Goal: Information Seeking & Learning: Check status

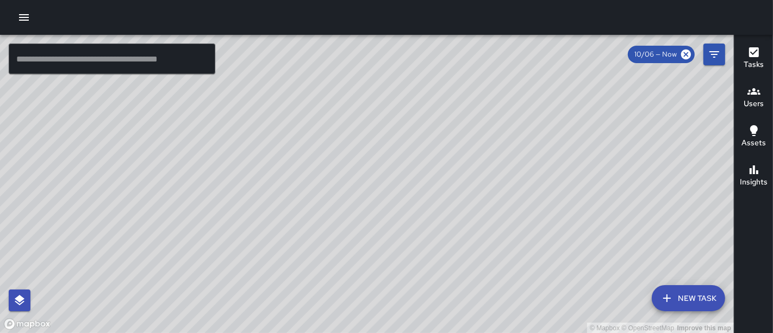
drag, startPoint x: 427, startPoint y: 220, endPoint x: 510, endPoint y: 9, distance: 226.5
click at [510, 9] on div "© Mapbox © OpenStreetMap Improve this map ​ New Task 10/06 — Now Map Layers Tas…" at bounding box center [386, 166] width 773 height 333
drag, startPoint x: 424, startPoint y: 96, endPoint x: 434, endPoint y: 145, distance: 50.4
click at [434, 145] on div "© Mapbox © OpenStreetMap Improve this map" at bounding box center [367, 184] width 734 height 298
drag, startPoint x: 394, startPoint y: 92, endPoint x: 378, endPoint y: 202, distance: 110.4
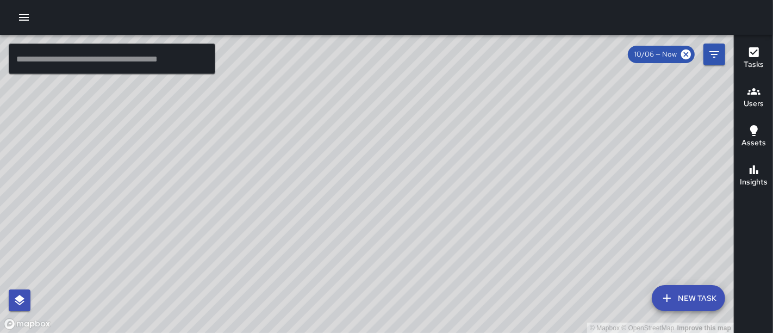
click at [368, 216] on div "© Mapbox © OpenStreetMap Improve this map" at bounding box center [367, 184] width 734 height 298
drag, startPoint x: 357, startPoint y: 219, endPoint x: 372, endPoint y: 187, distance: 35.0
click at [372, 187] on div "© Mapbox © OpenStreetMap Improve this map" at bounding box center [367, 184] width 734 height 298
drag, startPoint x: 357, startPoint y: 219, endPoint x: 368, endPoint y: 49, distance: 170.0
click at [368, 49] on div "© Mapbox © OpenStreetMap Improve this map" at bounding box center [367, 184] width 734 height 298
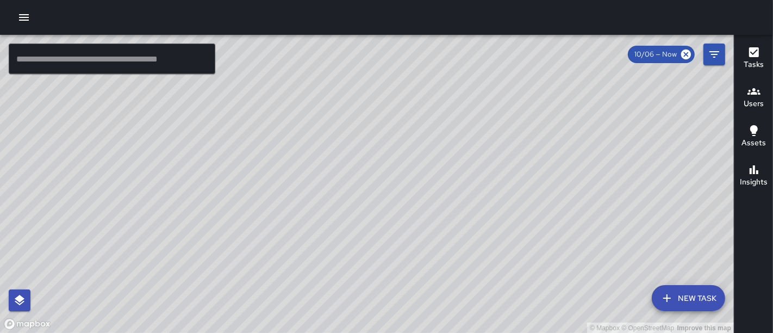
drag, startPoint x: 362, startPoint y: 193, endPoint x: 380, endPoint y: 58, distance: 136.0
click at [380, 58] on div "© Mapbox © OpenStreetMap Improve this map" at bounding box center [367, 184] width 734 height 298
drag, startPoint x: 338, startPoint y: 191, endPoint x: 298, endPoint y: 290, distance: 106.1
click at [298, 290] on div "© Mapbox © OpenStreetMap Improve this map" at bounding box center [367, 184] width 734 height 298
drag, startPoint x: 665, startPoint y: 130, endPoint x: 468, endPoint y: 190, distance: 206.3
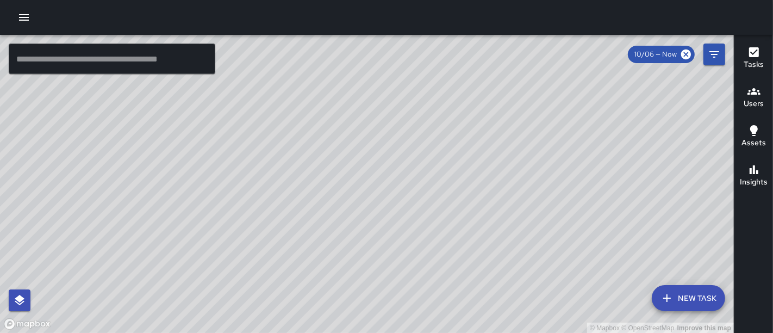
click at [468, 190] on div "© Mapbox © OpenStreetMap Improve this map" at bounding box center [367, 184] width 734 height 298
drag, startPoint x: 540, startPoint y: 235, endPoint x: 475, endPoint y: 159, distance: 100.2
click at [475, 159] on div "© Mapbox © OpenStreetMap Improve this map" at bounding box center [367, 184] width 734 height 298
drag, startPoint x: 513, startPoint y: 229, endPoint x: 470, endPoint y: 96, distance: 139.4
click at [470, 96] on div "© Mapbox © OpenStreetMap Improve this map" at bounding box center [367, 184] width 734 height 298
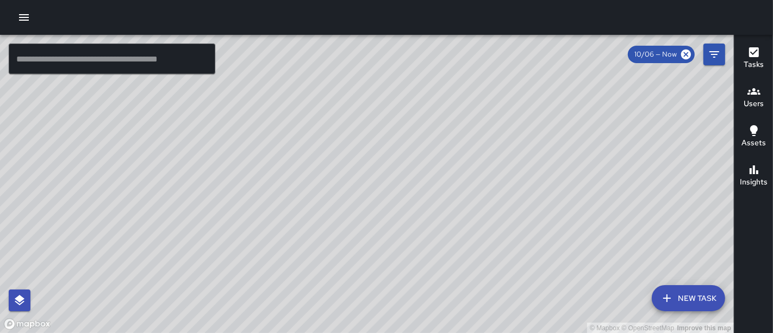
drag, startPoint x: 460, startPoint y: 202, endPoint x: 481, endPoint y: 1, distance: 201.7
click at [481, 1] on div "© Mapbox © OpenStreetMap Improve this map ​ New Task 10/06 — Now Map Layers Tas…" at bounding box center [386, 166] width 773 height 333
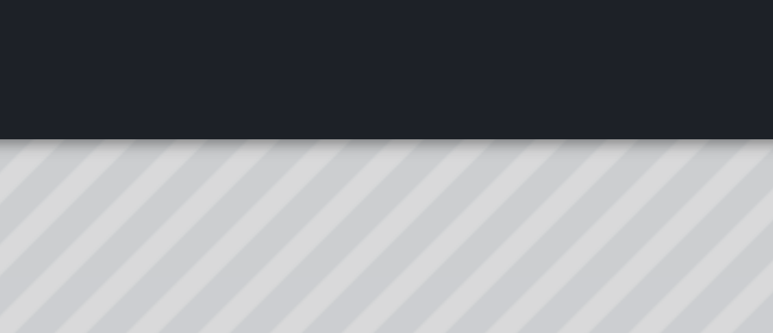
drag, startPoint x: 478, startPoint y: 54, endPoint x: 482, endPoint y: -7, distance: 61.0
click at [482, 0] on html "© Mapbox © OpenStreetMap Improve this map ​ New Task 10/06 — Now Map Layers Tas…" at bounding box center [386, 166] width 773 height 333
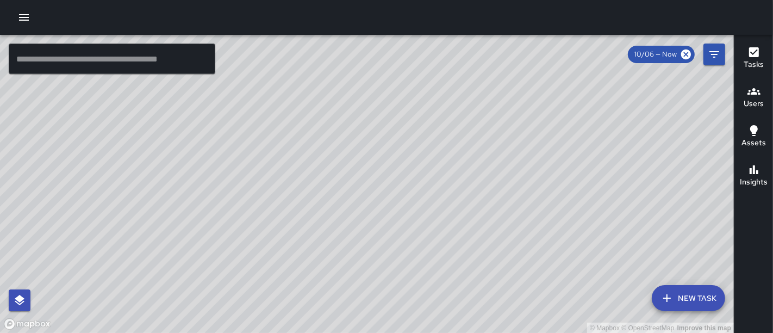
drag, startPoint x: 334, startPoint y: 213, endPoint x: 602, endPoint y: 189, distance: 269.6
click at [602, 189] on div "© Mapbox © OpenStreetMap Improve this map" at bounding box center [367, 184] width 734 height 298
drag, startPoint x: 302, startPoint y: 149, endPoint x: 305, endPoint y: 90, distance: 59.9
click at [305, 90] on div "© Mapbox © OpenStreetMap Improve this map" at bounding box center [367, 184] width 734 height 298
drag, startPoint x: 279, startPoint y: 237, endPoint x: 298, endPoint y: 90, distance: 148.5
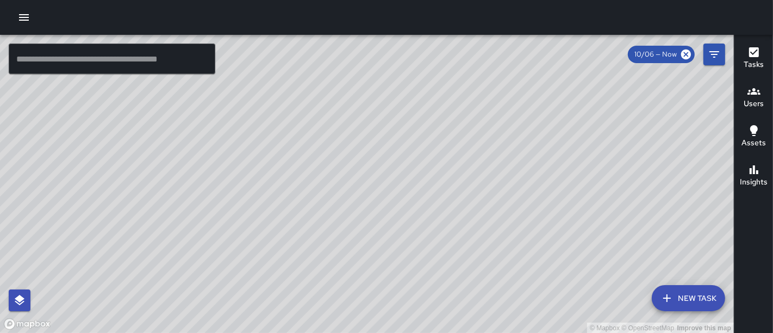
click at [298, 90] on div "© Mapbox © OpenStreetMap Improve this map" at bounding box center [367, 184] width 734 height 298
drag, startPoint x: 272, startPoint y: 236, endPoint x: 308, endPoint y: 54, distance: 186.2
click at [308, 54] on div "© Mapbox © OpenStreetMap Improve this map" at bounding box center [367, 184] width 734 height 298
drag, startPoint x: 259, startPoint y: 152, endPoint x: 266, endPoint y: 101, distance: 51.5
click at [266, 101] on div "© Mapbox © OpenStreetMap Improve this map" at bounding box center [367, 184] width 734 height 298
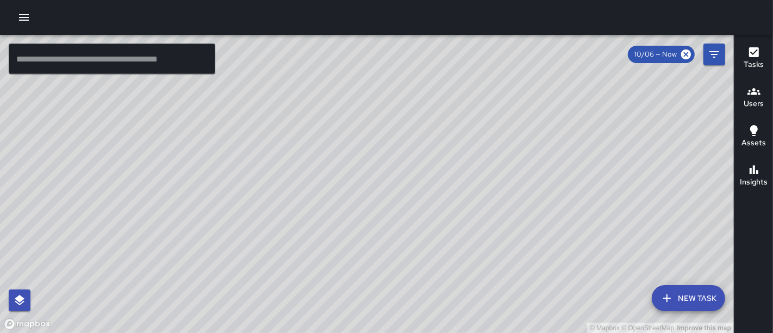
drag, startPoint x: 430, startPoint y: 129, endPoint x: 301, endPoint y: 104, distance: 131.2
click at [301, 104] on div "© Mapbox © OpenStreetMap Improve this map" at bounding box center [367, 184] width 734 height 298
drag, startPoint x: 416, startPoint y: 139, endPoint x: 357, endPoint y: 54, distance: 103.5
click at [357, 54] on div "© Mapbox © OpenStreetMap Improve this map" at bounding box center [367, 184] width 734 height 298
click at [30, 21] on button "button" at bounding box center [24, 18] width 22 height 22
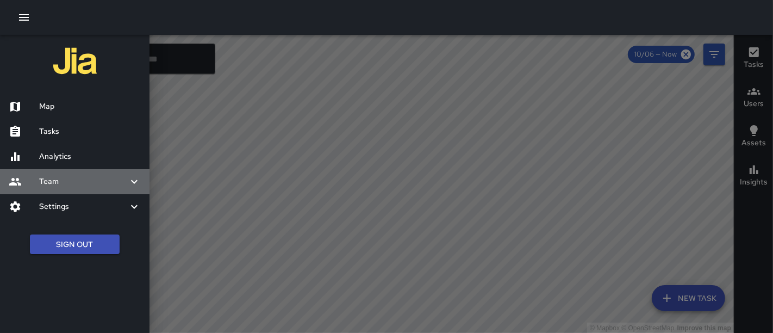
click at [68, 181] on h6 "Team" at bounding box center [83, 182] width 89 height 12
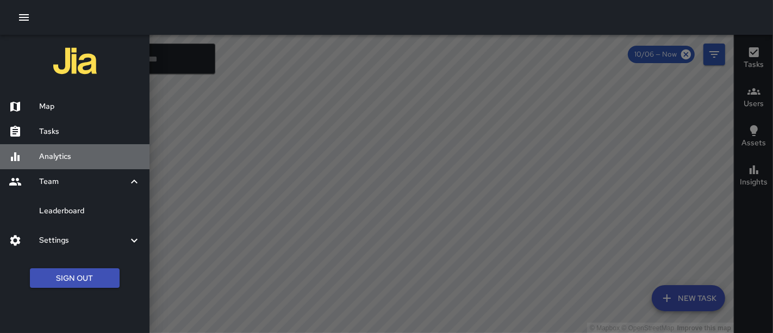
click at [57, 146] on div "Analytics" at bounding box center [74, 156] width 149 height 25
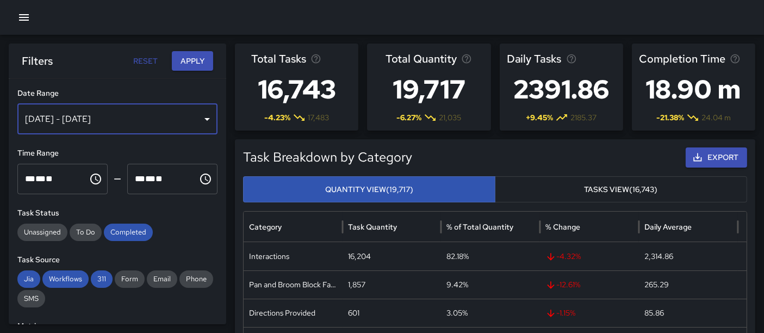
click at [189, 123] on div "[DATE] - [DATE]" at bounding box center [117, 119] width 200 height 30
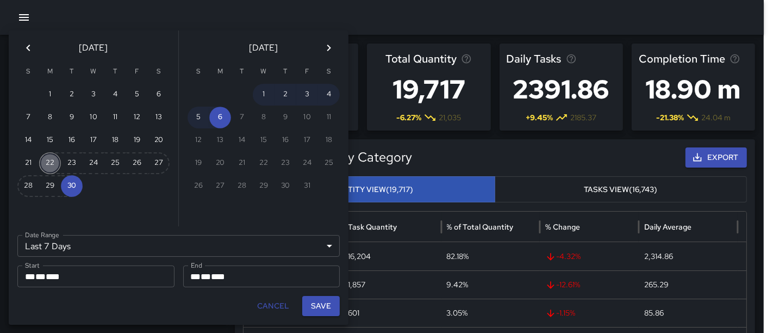
click at [44, 160] on button "22" at bounding box center [50, 163] width 22 height 22
type input "******"
type input "**********"
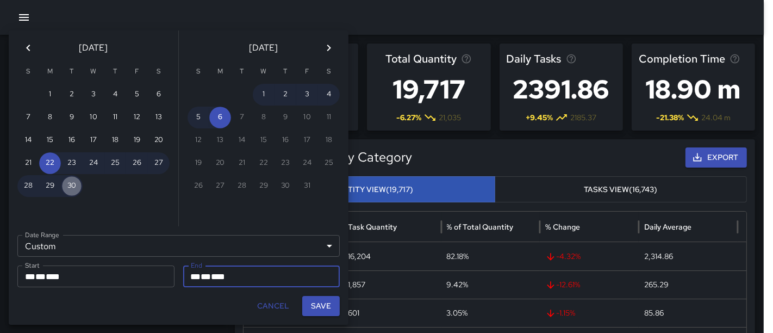
click at [72, 179] on button "30" at bounding box center [72, 186] width 22 height 22
type input "**********"
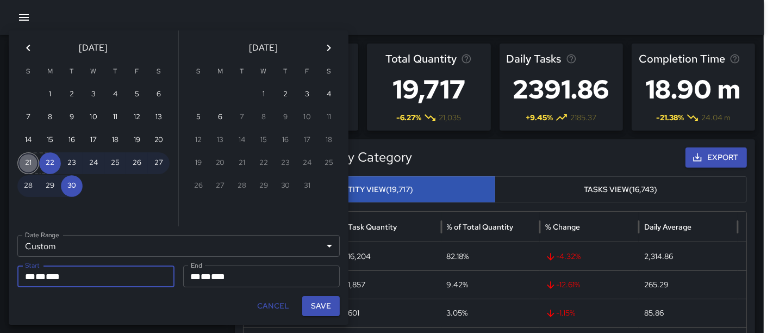
click at [31, 164] on button "21" at bounding box center [28, 163] width 22 height 22
type input "**********"
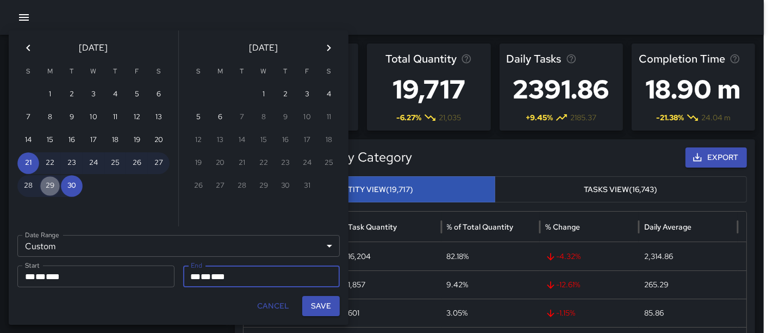
click at [55, 179] on button "29" at bounding box center [50, 186] width 22 height 22
type input "**********"
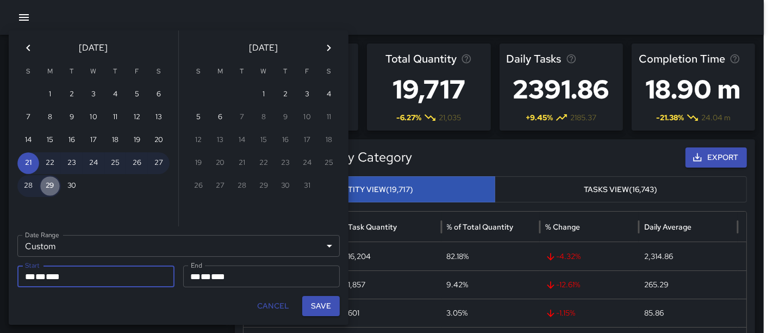
click at [53, 184] on button "29" at bounding box center [50, 186] width 22 height 22
type input "**********"
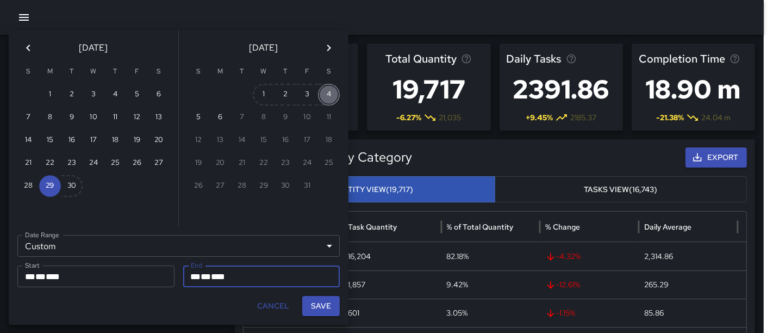
click at [327, 90] on button "4" at bounding box center [329, 95] width 22 height 22
type input "**********"
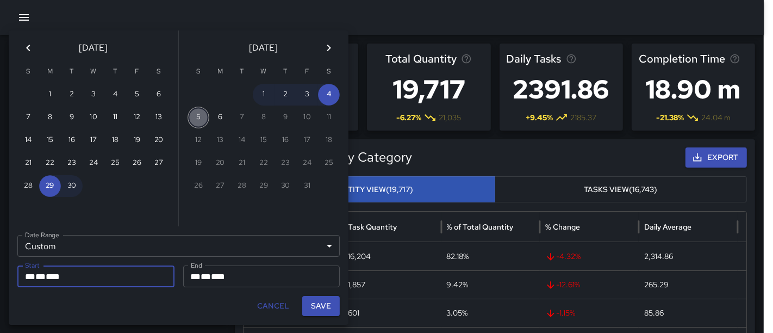
click at [202, 115] on button "5" at bounding box center [199, 118] width 22 height 22
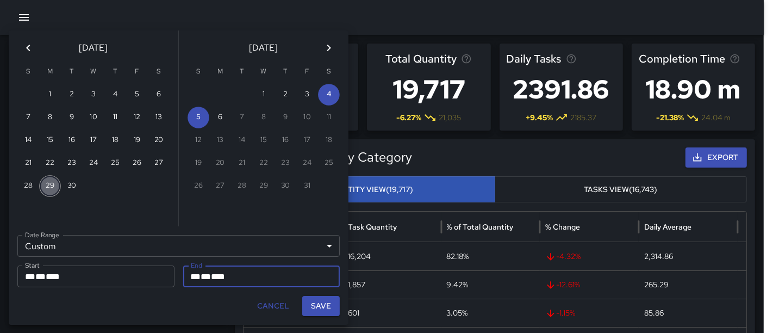
click at [57, 180] on button "29" at bounding box center [50, 186] width 22 height 22
type input "**********"
click at [196, 117] on button "5" at bounding box center [199, 118] width 22 height 22
type input "**********"
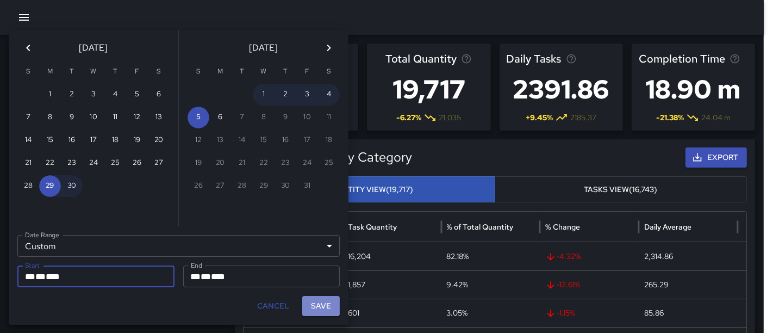
click at [315, 299] on button "Save" at bounding box center [321, 306] width 38 height 20
type input "**********"
